Goal: Task Accomplishment & Management: Manage account settings

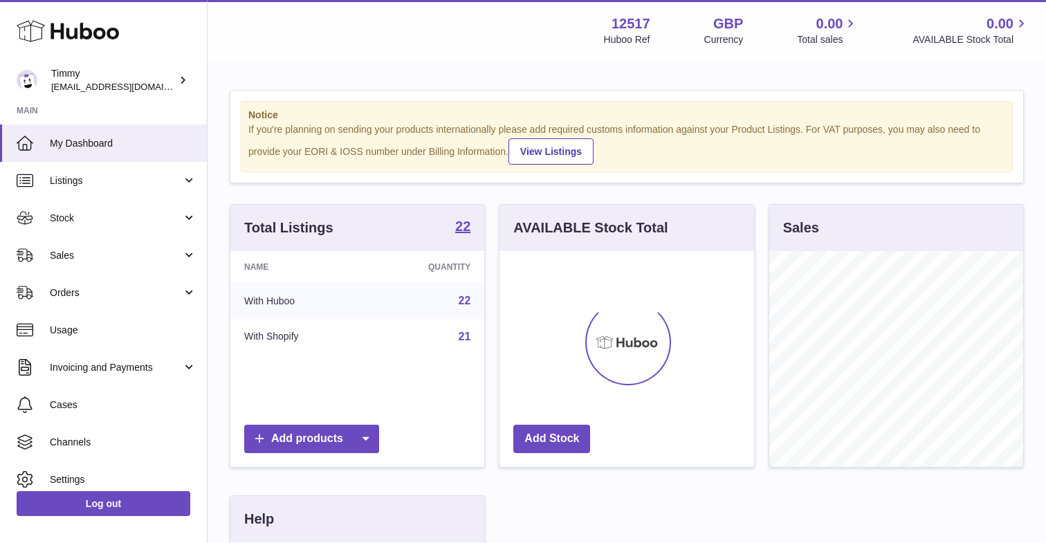
scroll to position [216, 254]
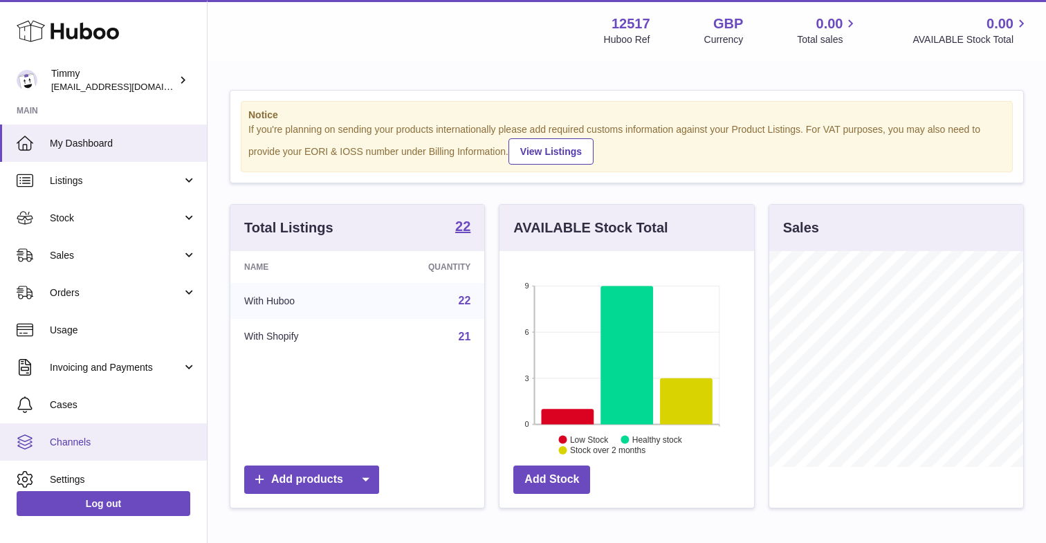
click at [62, 451] on link "Channels" at bounding box center [103, 441] width 207 height 37
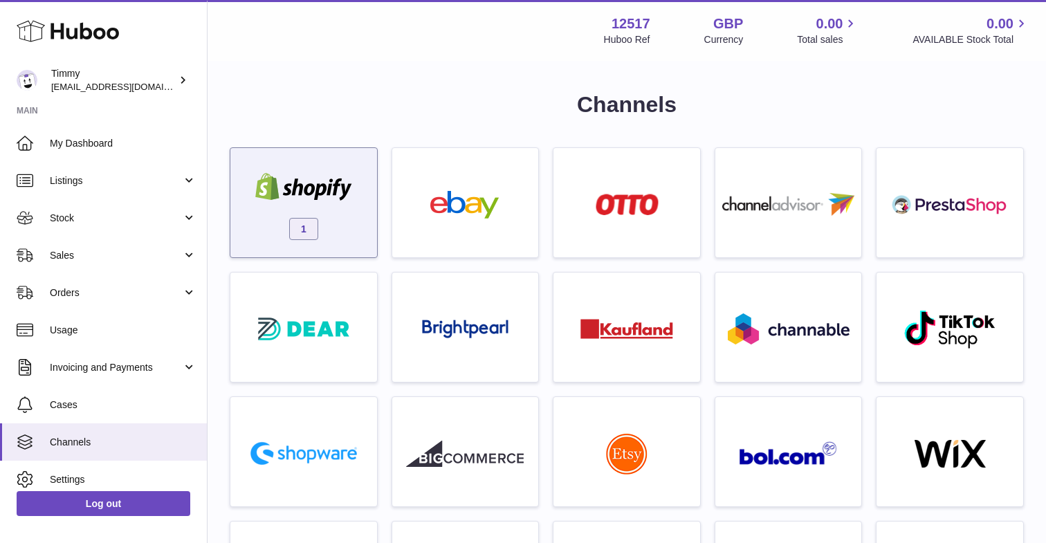
click at [314, 193] on img at bounding box center [304, 187] width 118 height 28
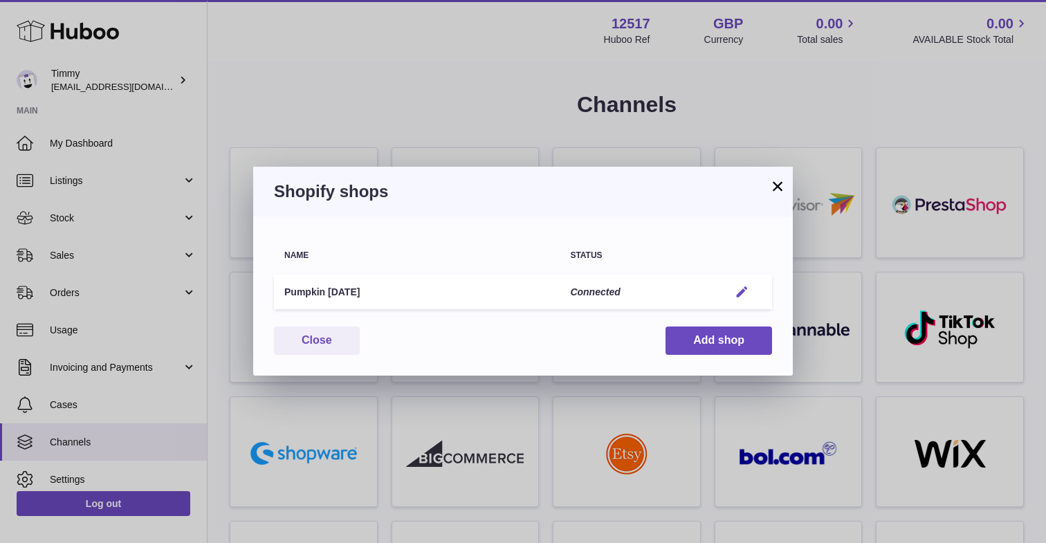
click at [745, 296] on em "button" at bounding box center [742, 292] width 15 height 15
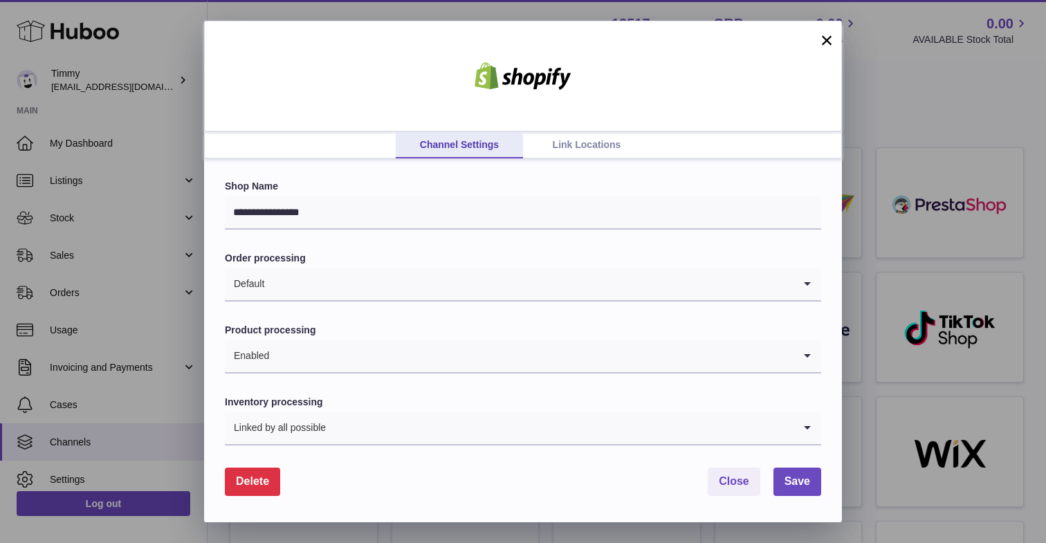
click at [571, 154] on link "Link Locations" at bounding box center [586, 145] width 127 height 26
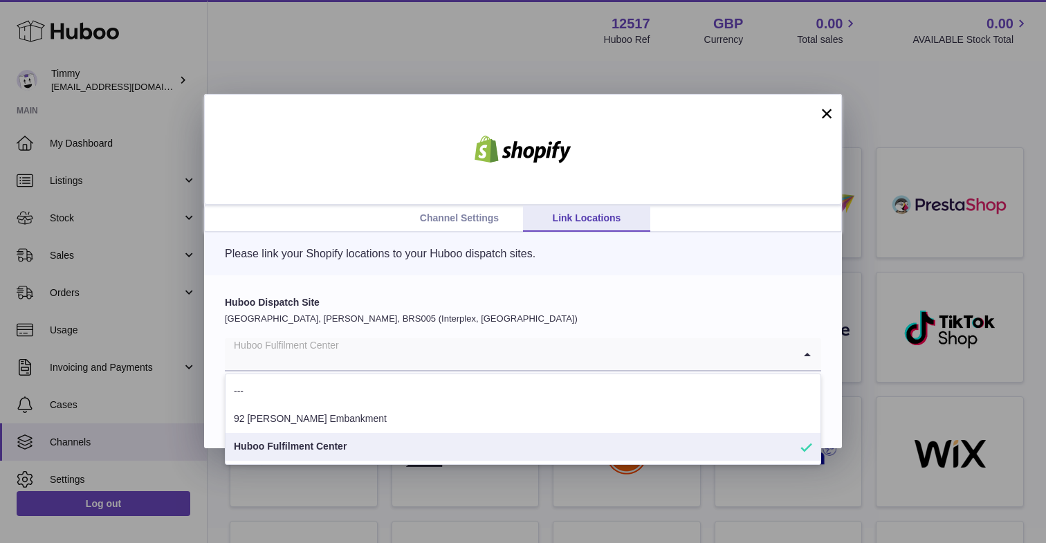
click at [344, 359] on input "Search for option" at bounding box center [509, 354] width 569 height 32
click at [291, 206] on ul "Channel Settings Link Locations" at bounding box center [523, 219] width 637 height 26
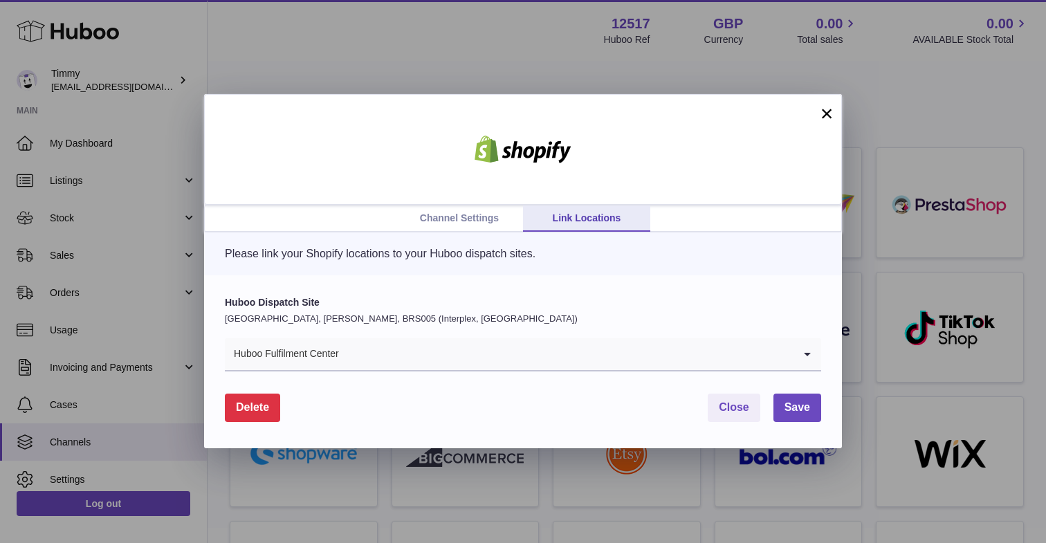
click at [479, 220] on link "Channel Settings" at bounding box center [459, 219] width 127 height 26
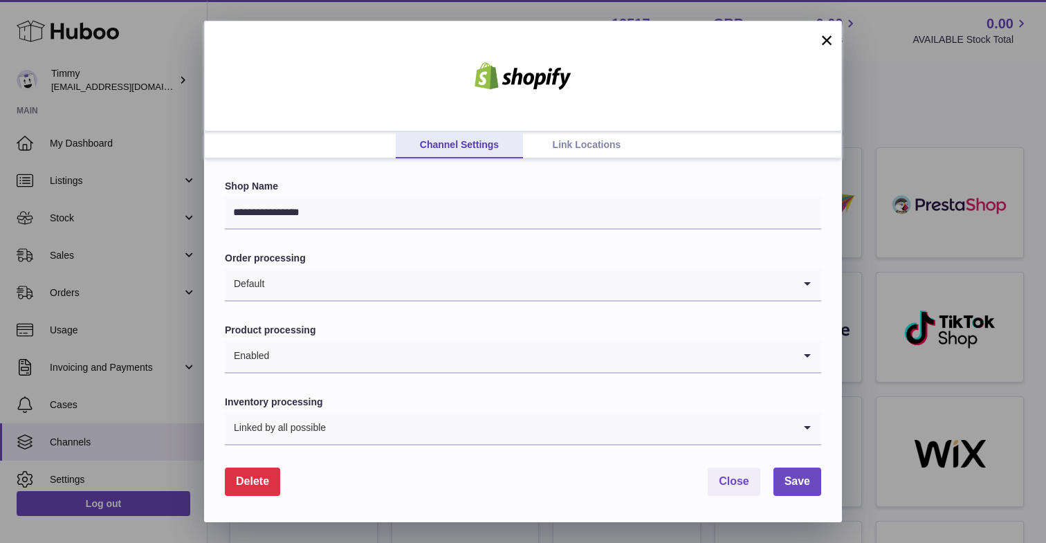
click at [581, 134] on link "Link Locations" at bounding box center [586, 145] width 127 height 26
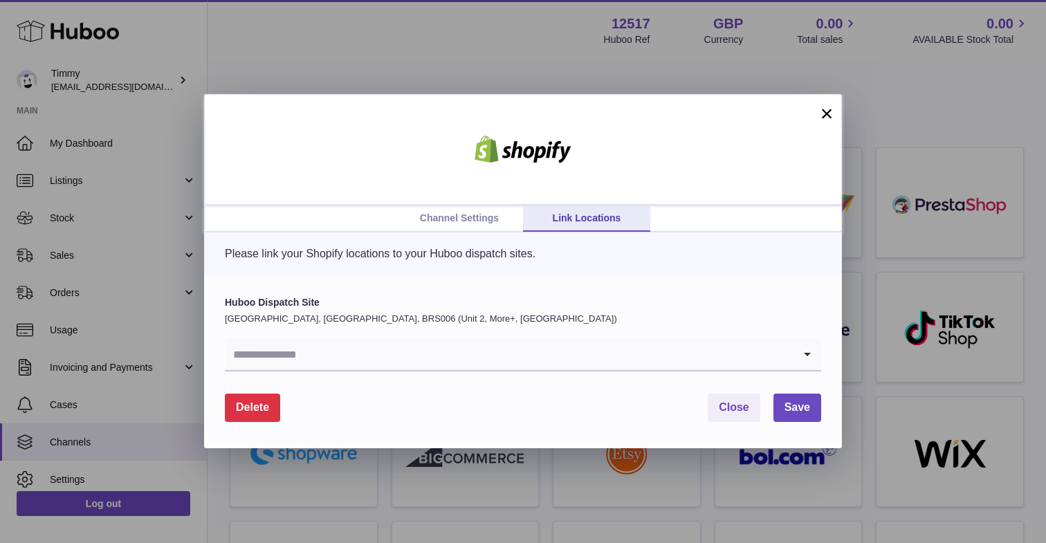
click at [432, 366] on input "Search for option" at bounding box center [509, 354] width 569 height 32
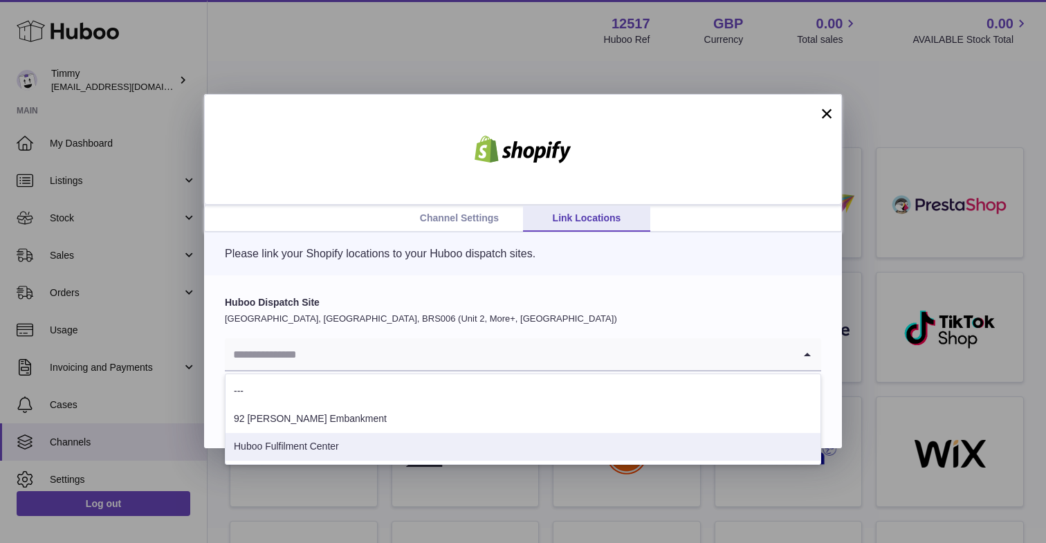
click at [329, 449] on li "Huboo Fulfilment Center" at bounding box center [523, 447] width 595 height 28
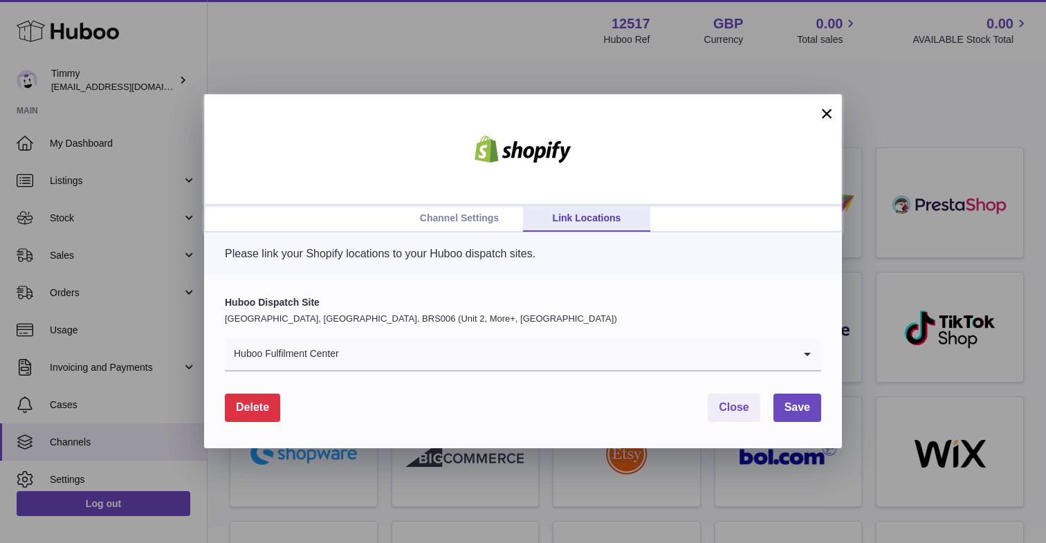
click at [804, 422] on div "Huboo Dispatch Site [GEOGRAPHIC_DATA], [GEOGRAPHIC_DATA], BRS006 (Unit 2, More+…" at bounding box center [523, 361] width 638 height 173
click at [811, 404] on button "Save" at bounding box center [798, 408] width 48 height 28
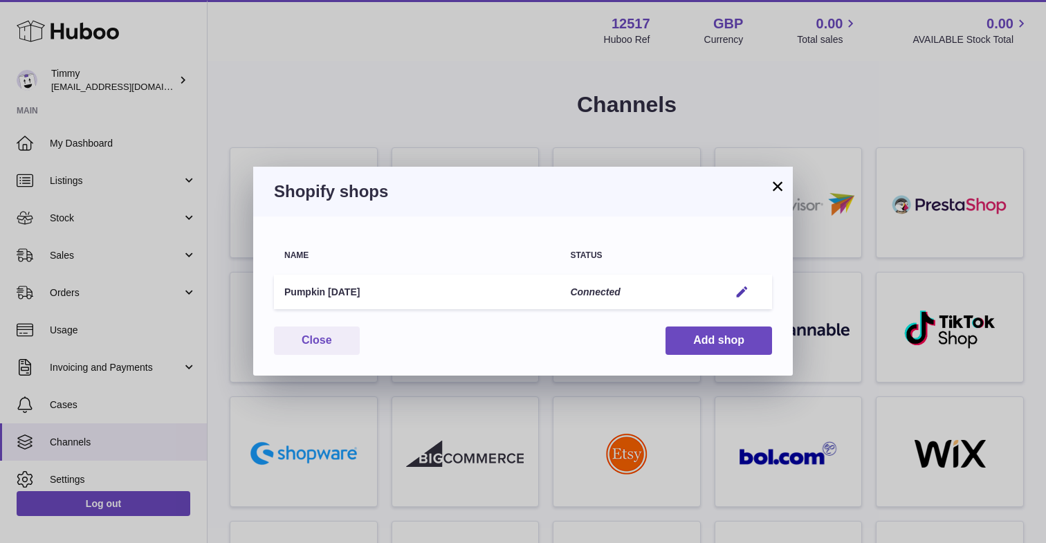
click at [778, 185] on button "×" at bounding box center [777, 186] width 17 height 17
